Goal: Information Seeking & Learning: Learn about a topic

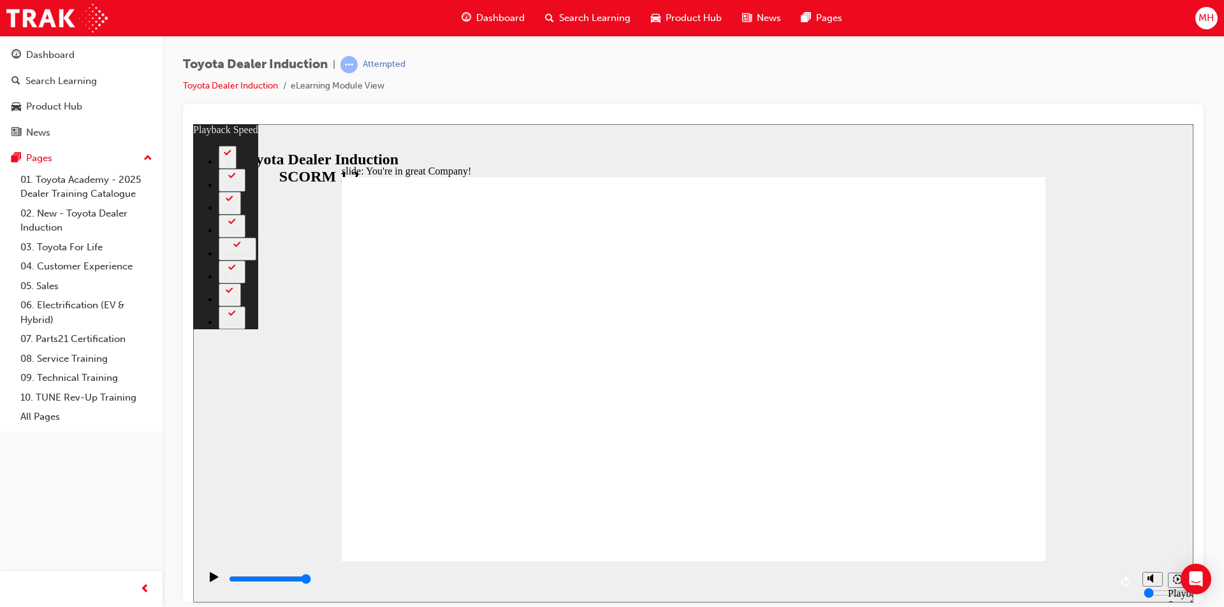
type input "156"
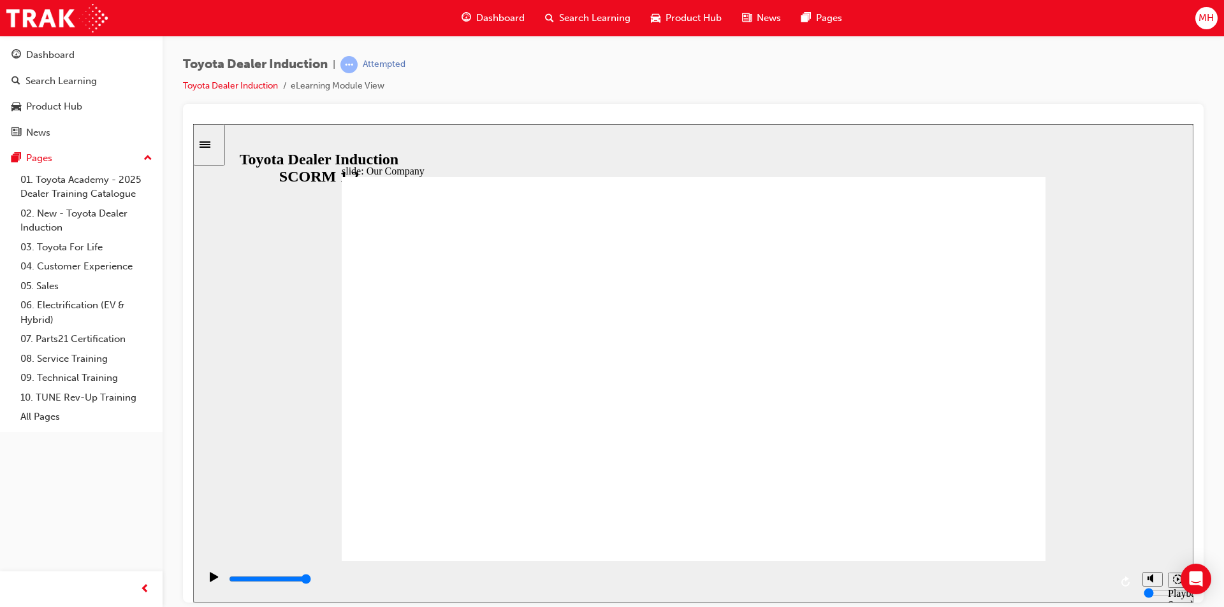
drag, startPoint x: 1002, startPoint y: 511, endPoint x: 992, endPoint y: 528, distance: 20.0
drag, startPoint x: 687, startPoint y: 443, endPoint x: 690, endPoint y: 451, distance: 8.7
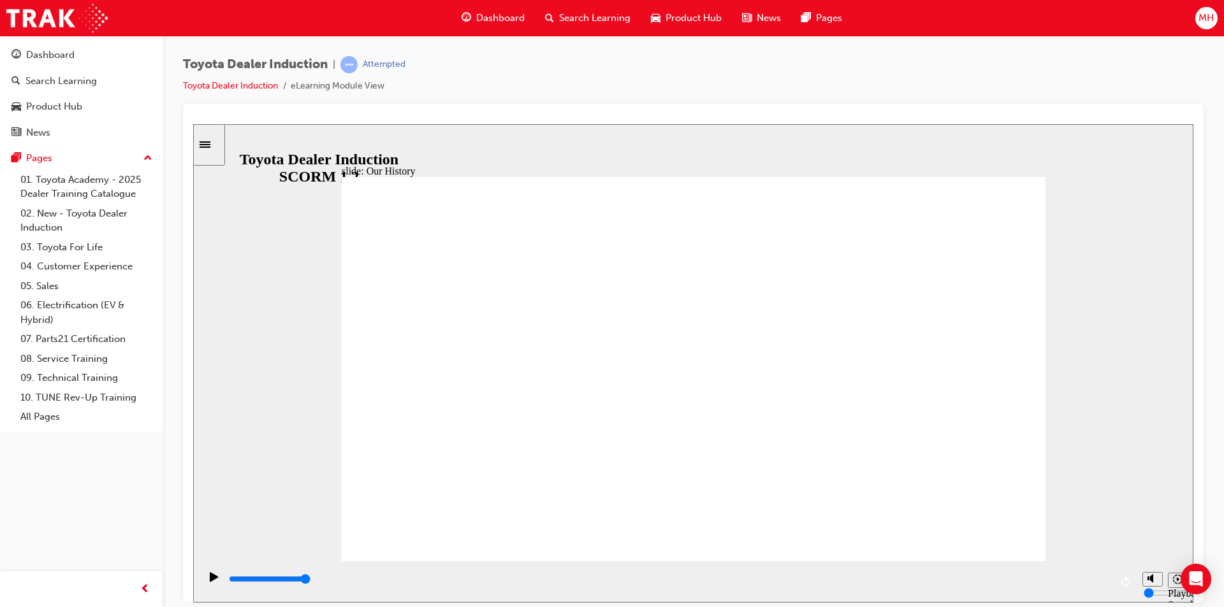
drag, startPoint x: 814, startPoint y: 377, endPoint x: 750, endPoint y: 380, distance: 63.8
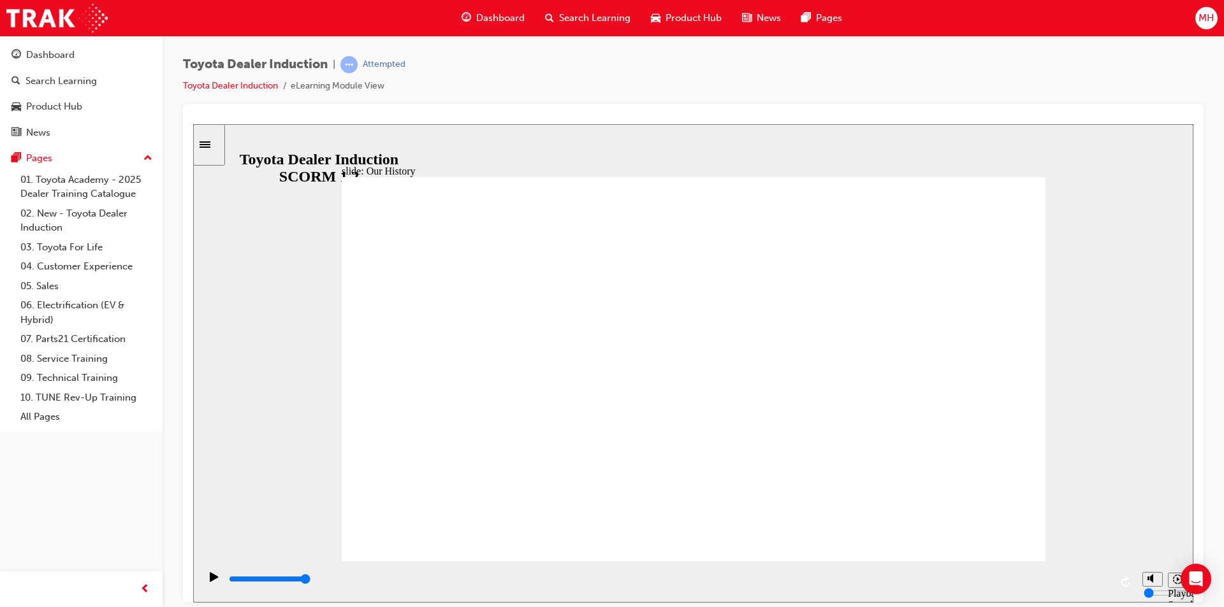
drag, startPoint x: 523, startPoint y: 389, endPoint x: 509, endPoint y: 419, distance: 33.9
drag, startPoint x: 496, startPoint y: 439, endPoint x: 486, endPoint y: 461, distance: 23.7
drag, startPoint x: 562, startPoint y: 473, endPoint x: 612, endPoint y: 469, distance: 49.9
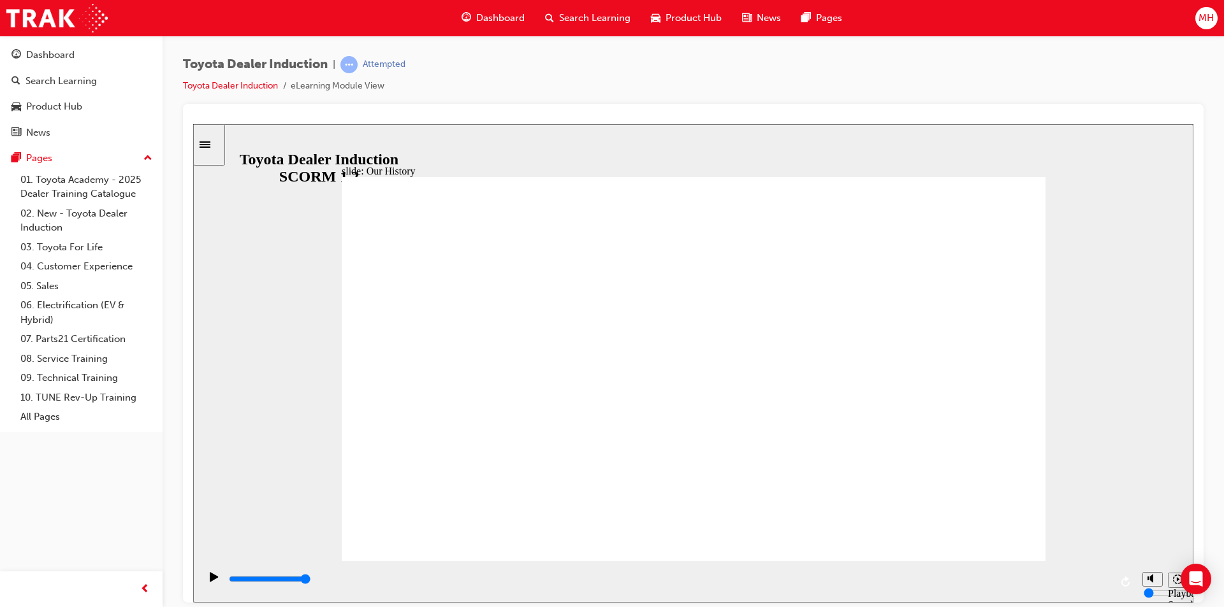
drag, startPoint x: 612, startPoint y: 469, endPoint x: 652, endPoint y: 472, distance: 40.3
drag, startPoint x: 652, startPoint y: 472, endPoint x: 702, endPoint y: 482, distance: 51.4
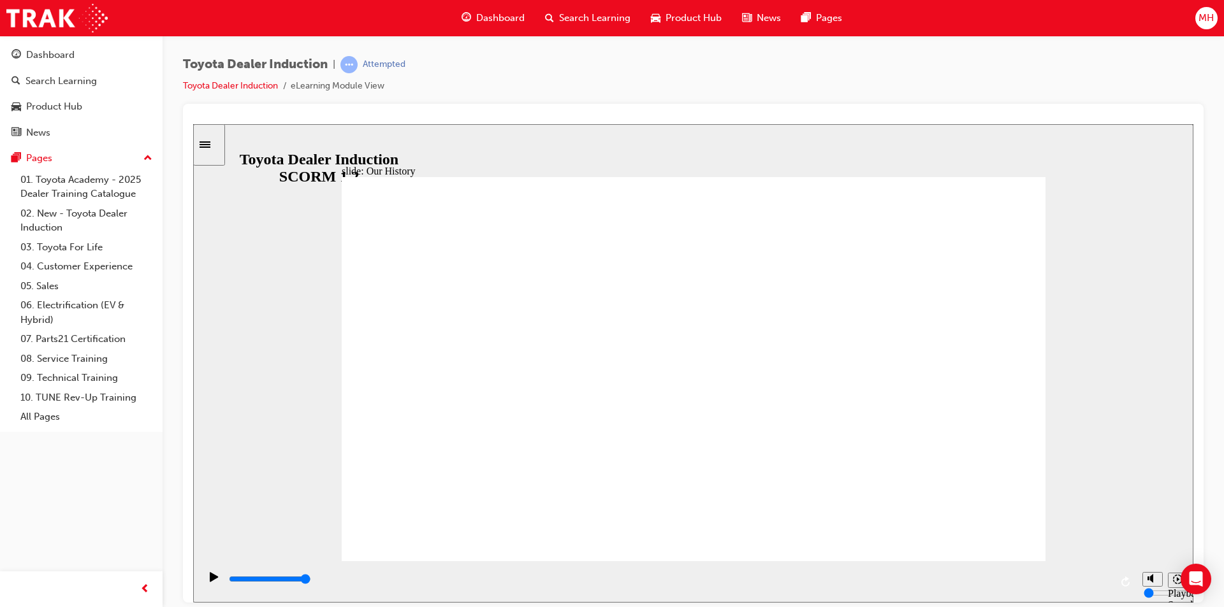
drag, startPoint x: 702, startPoint y: 482, endPoint x: 708, endPoint y: 489, distance: 8.6
drag, startPoint x: 692, startPoint y: 484, endPoint x: 744, endPoint y: 485, distance: 52.3
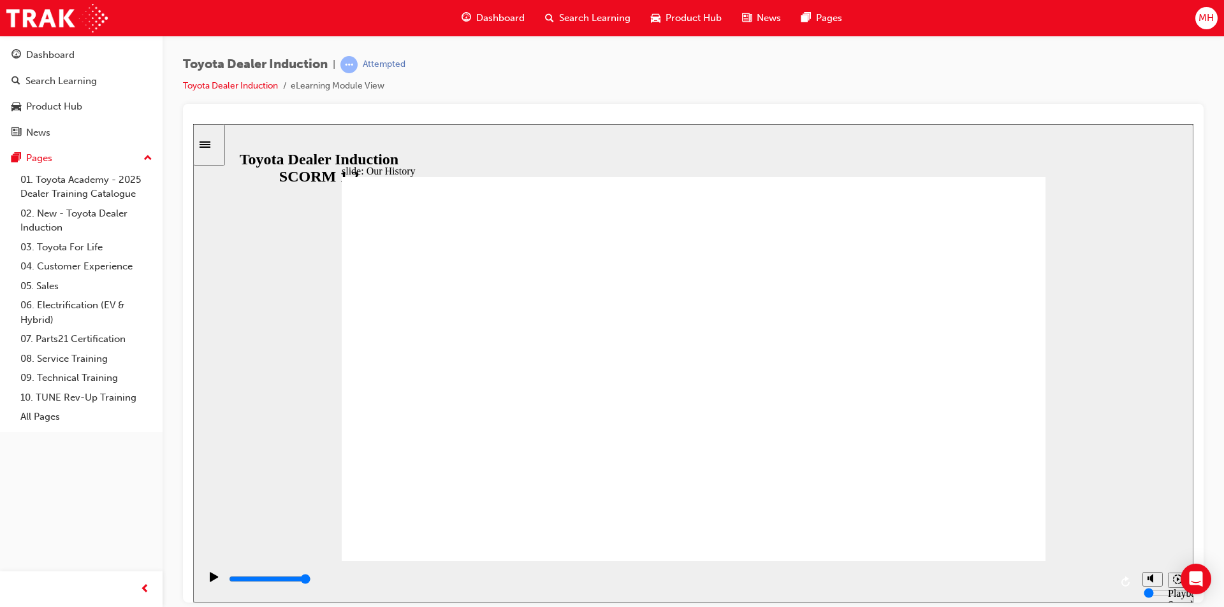
drag, startPoint x: 503, startPoint y: 477, endPoint x: 647, endPoint y: 488, distance: 144.4
drag, startPoint x: 693, startPoint y: 485, endPoint x: 892, endPoint y: 485, distance: 198.8
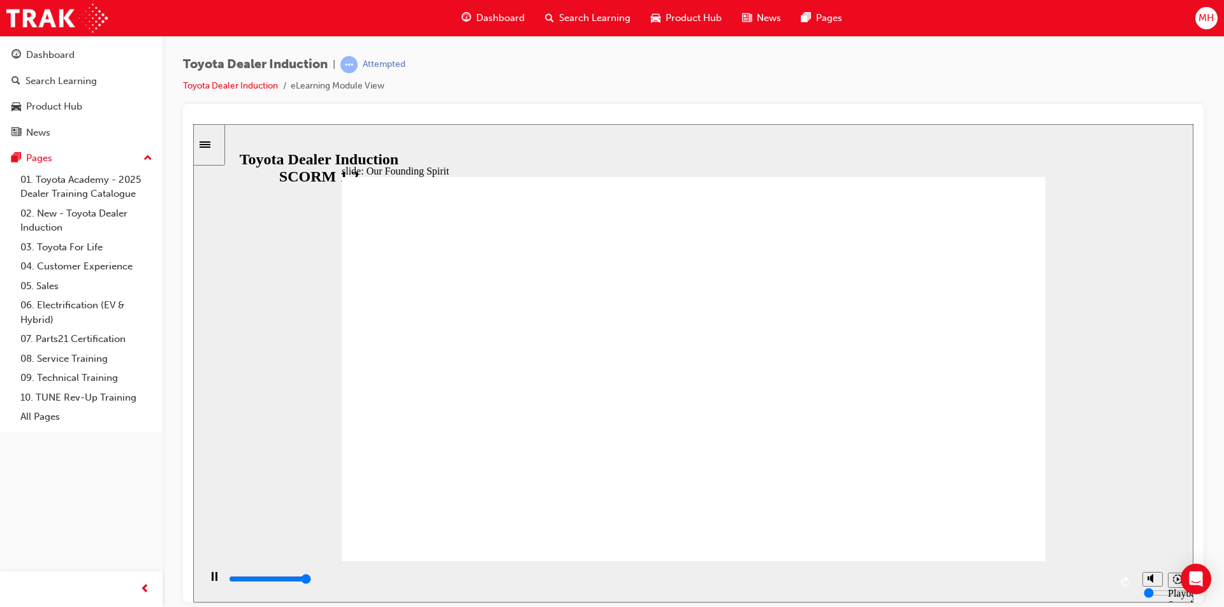
type input "7500"
click at [683, 86] on div "Toyota Dealer Induction | Attempted Toyota Dealer Induction eLearning Module Vi…" at bounding box center [693, 80] width 1020 height 48
